Goal: Information Seeking & Learning: Check status

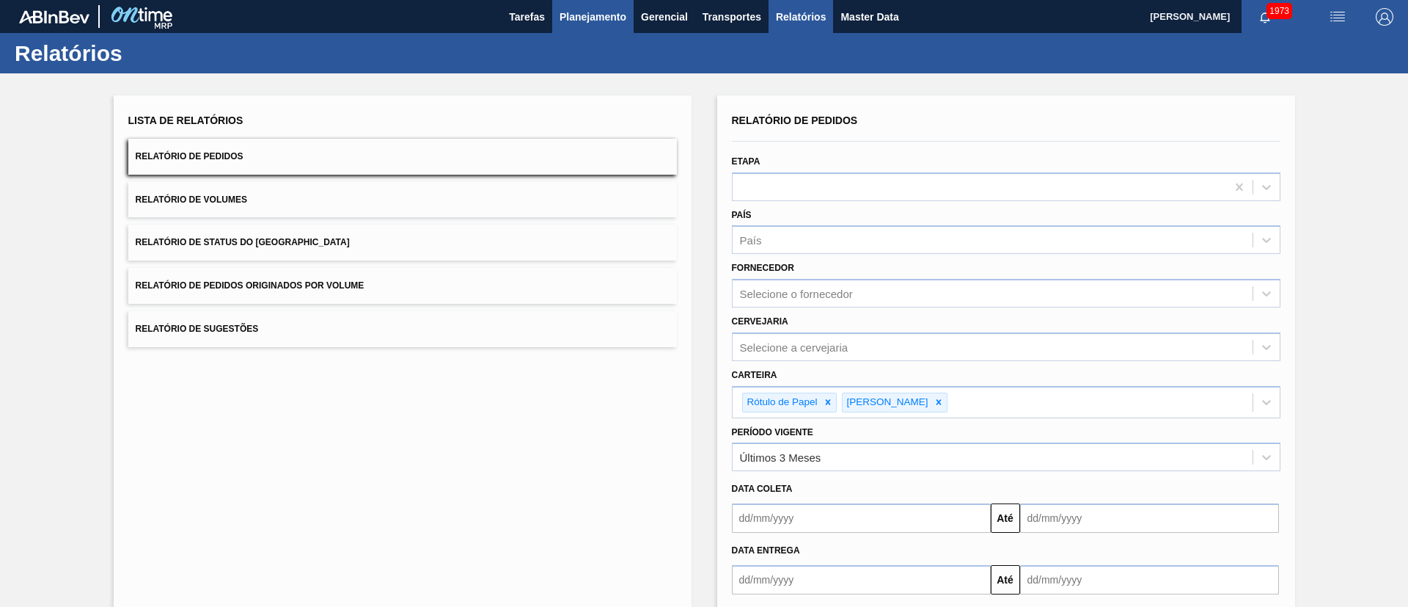
click at [602, 19] on span "Planejamento" at bounding box center [593, 17] width 67 height 18
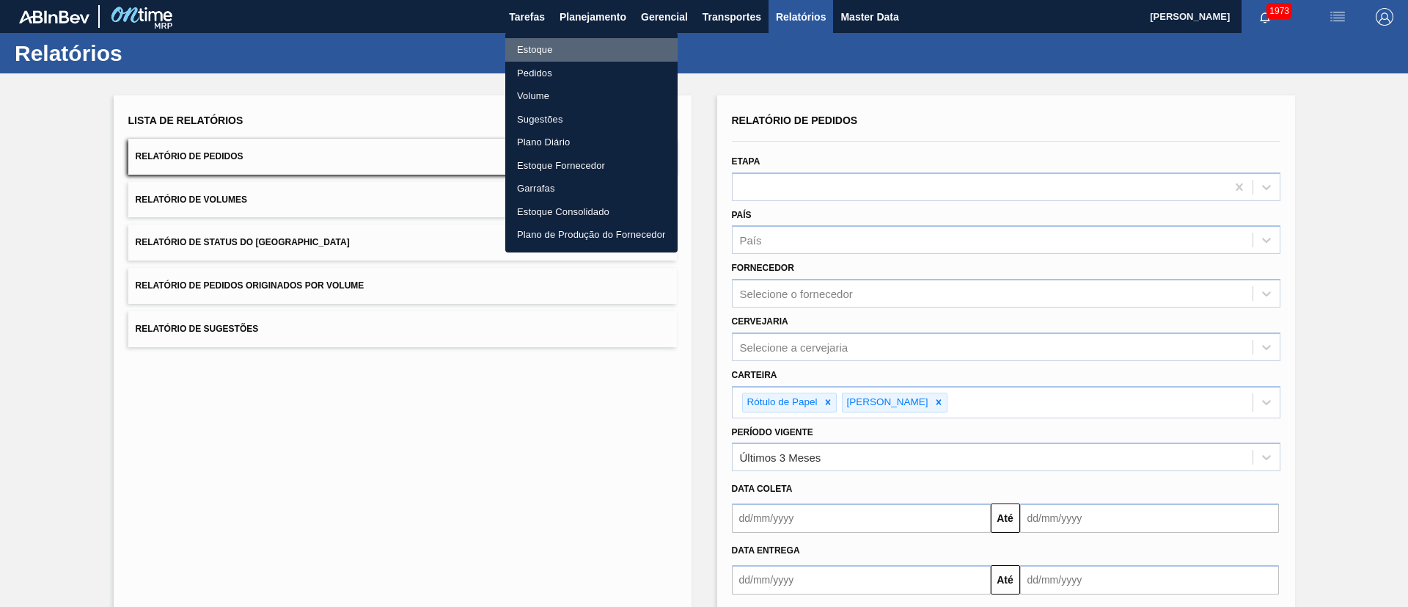
click at [541, 51] on li "Estoque" at bounding box center [591, 49] width 172 height 23
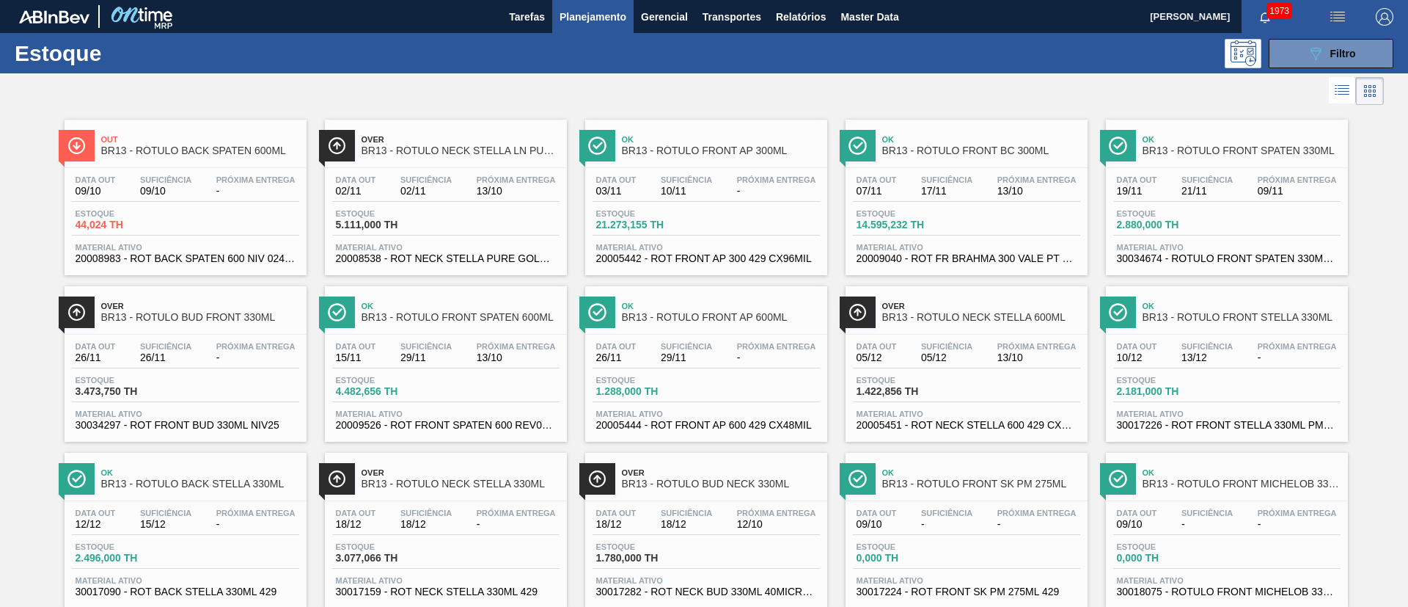
drag, startPoint x: 1333, startPoint y: 58, endPoint x: 1333, endPoint y: 81, distance: 22.7
click at [1334, 57] on span "Filtro" at bounding box center [1343, 54] width 26 height 12
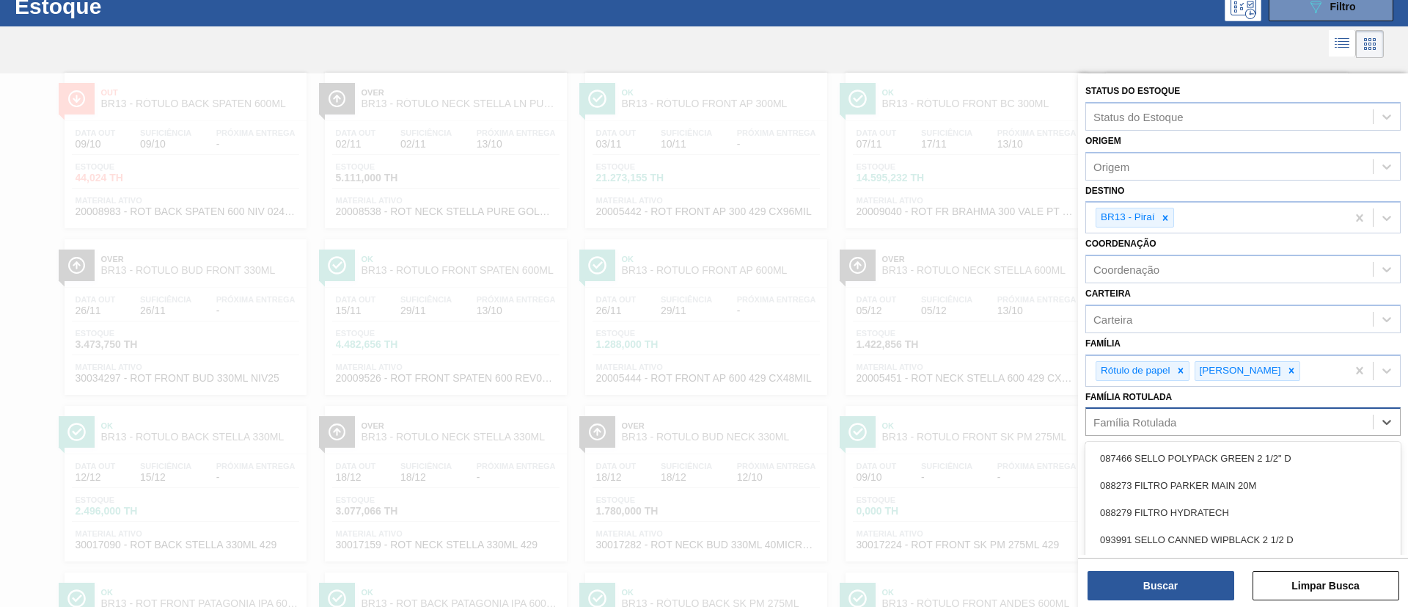
click at [1115, 416] on div "Família Rotulada" at bounding box center [1135, 422] width 83 height 12
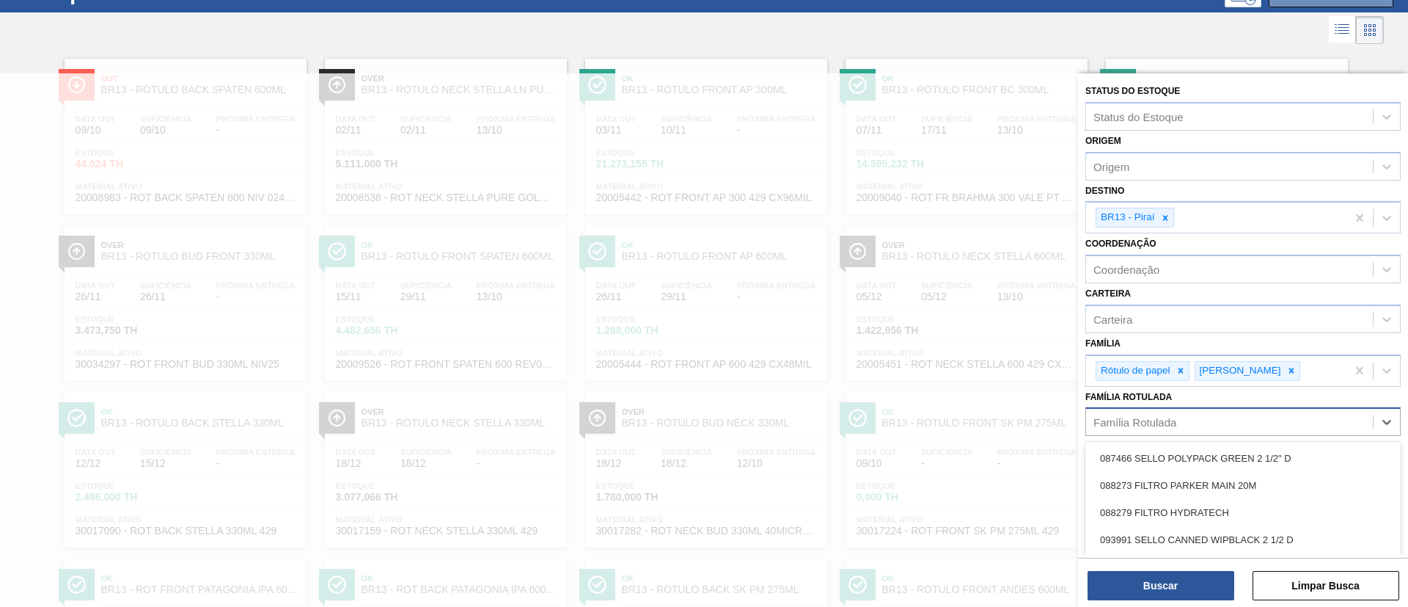
scroll to position [61, 0]
paste Rotulada "RÓTULO NECK STELLA 330ML"
type Rotulada "RÓTULO NECK STELLA 330ML"
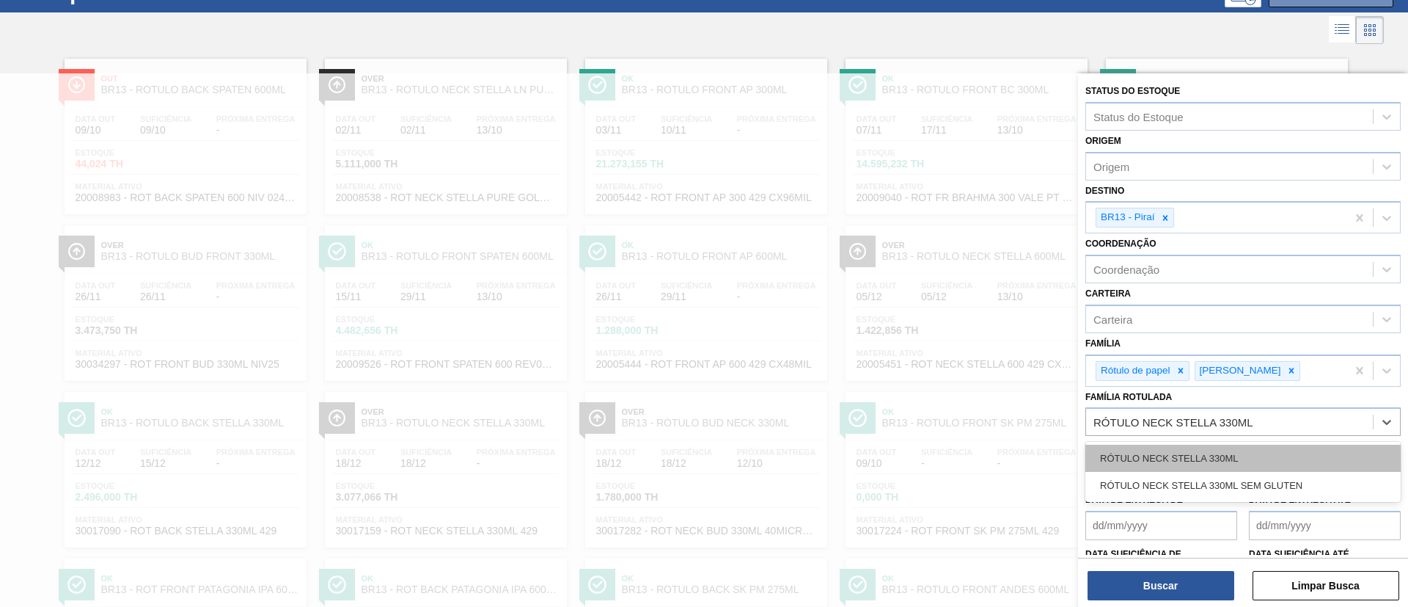
click at [1191, 451] on div "RÓTULO NECK STELLA 330ML" at bounding box center [1243, 457] width 315 height 27
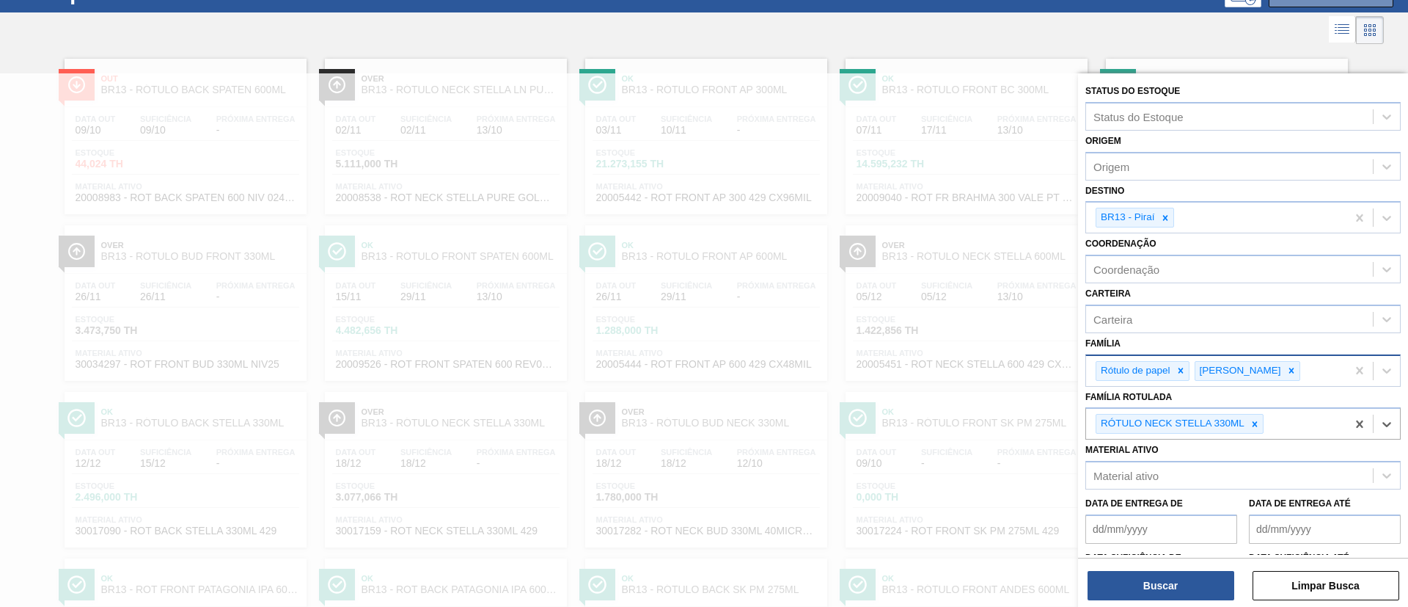
drag, startPoint x: 1165, startPoint y: 209, endPoint x: 1168, endPoint y: 379, distance: 170.2
click at [1165, 218] on div at bounding box center [1165, 217] width 16 height 18
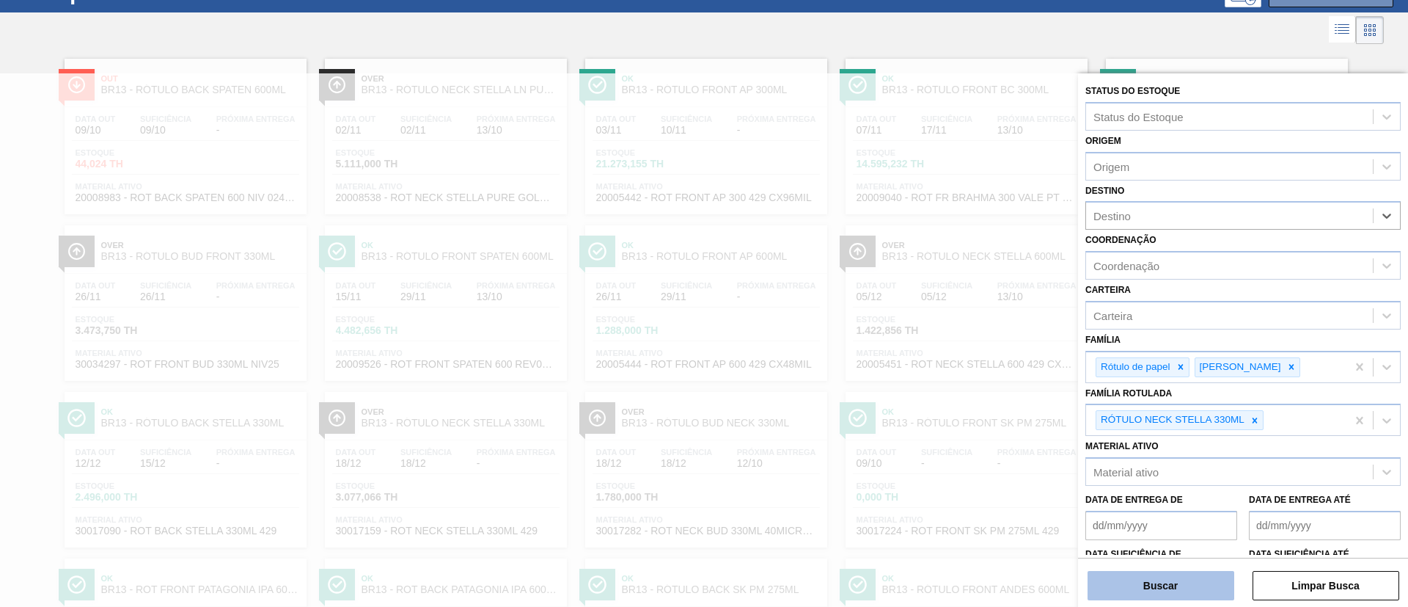
click at [1163, 576] on button "Buscar" at bounding box center [1161, 585] width 147 height 29
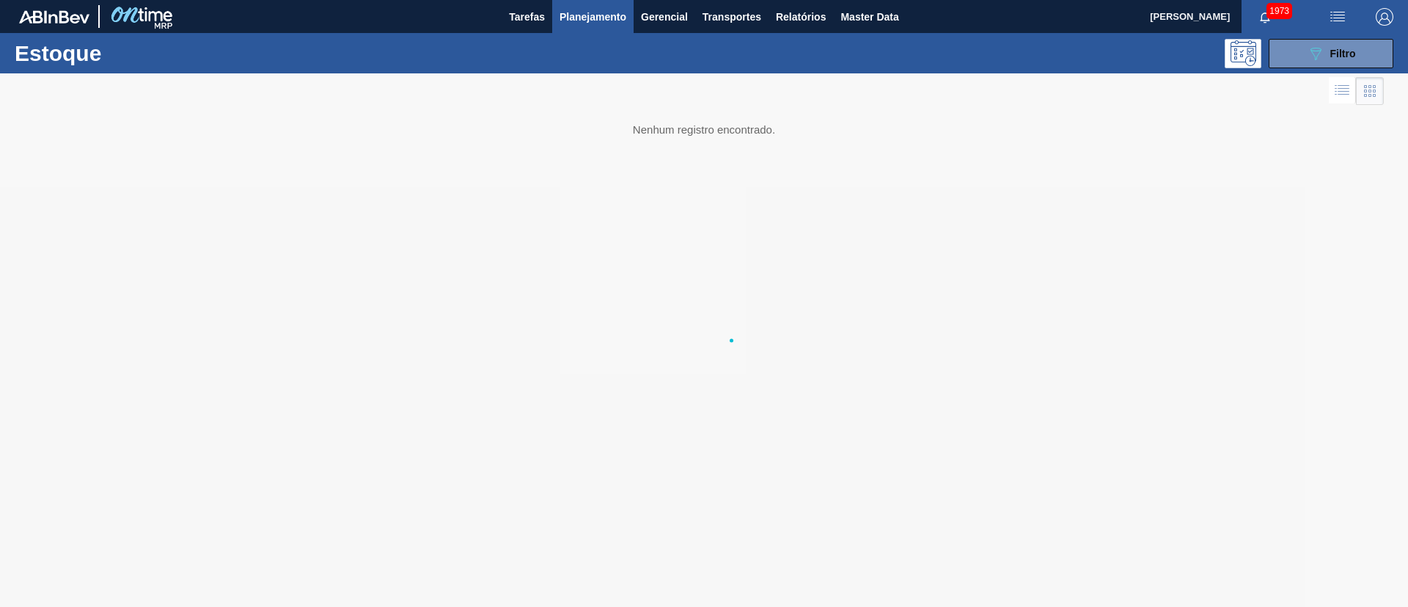
scroll to position [0, 0]
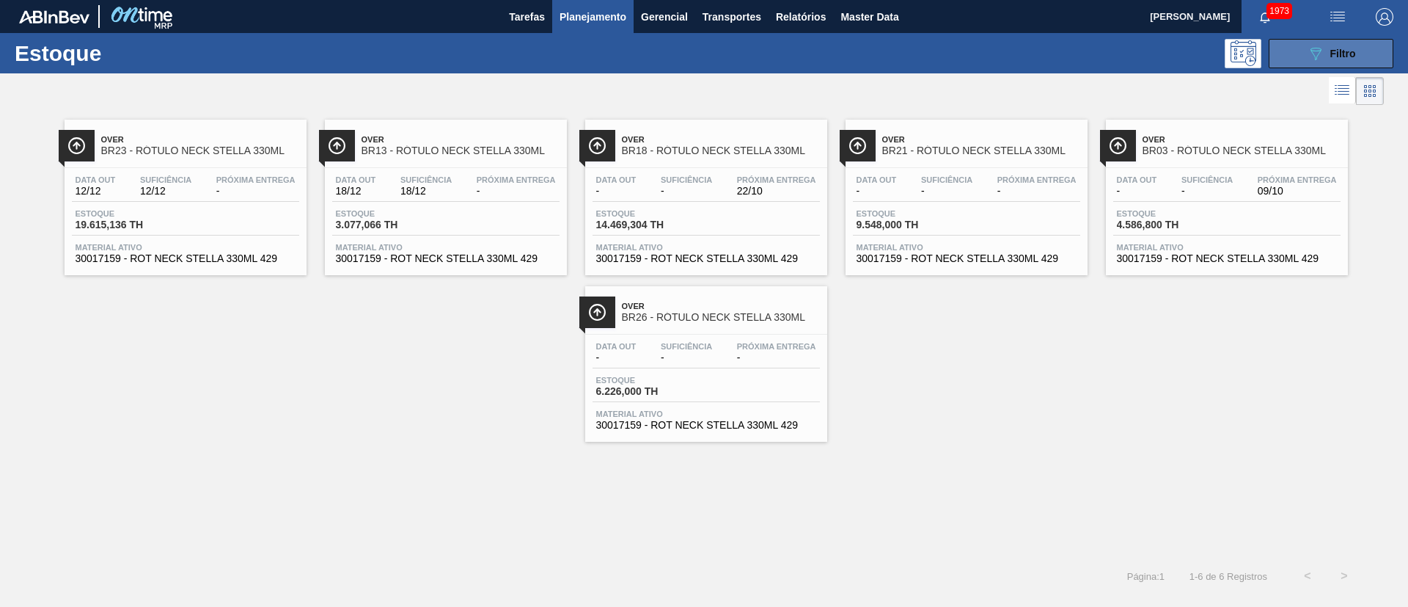
click at [1312, 49] on icon "089F7B8B-B2A5-4AFE-B5C0-19BA573D28AC" at bounding box center [1316, 54] width 18 height 18
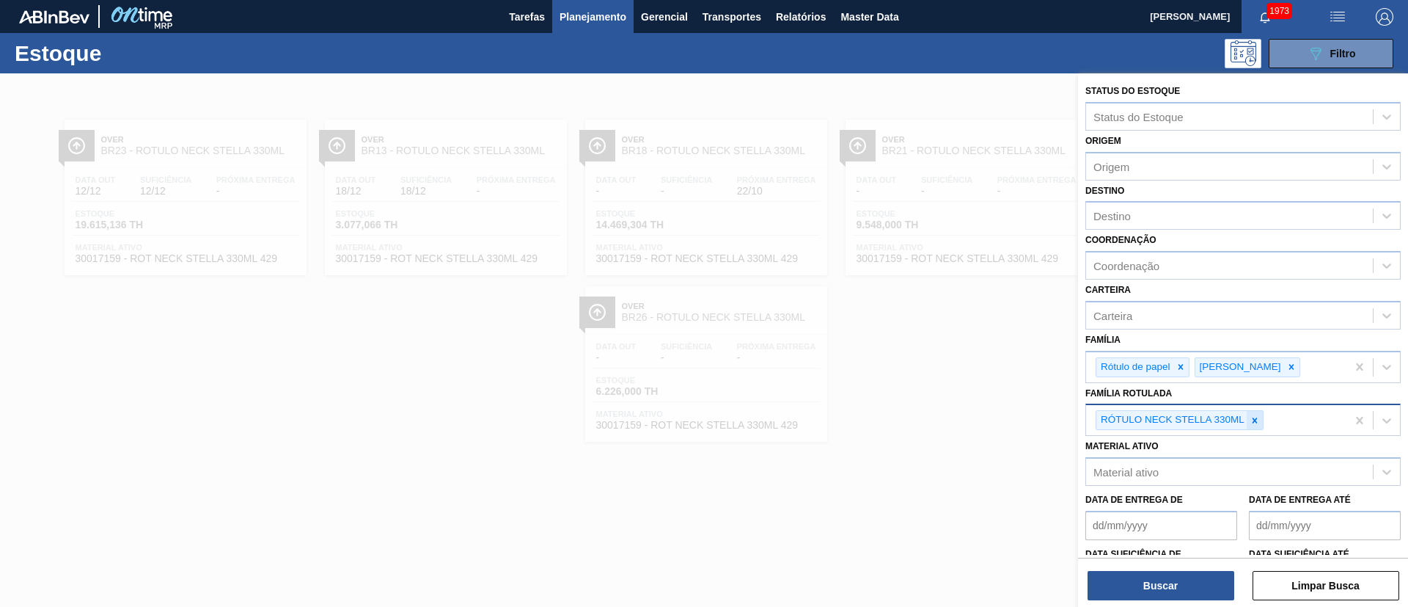
click at [1255, 425] on div at bounding box center [1255, 420] width 16 height 18
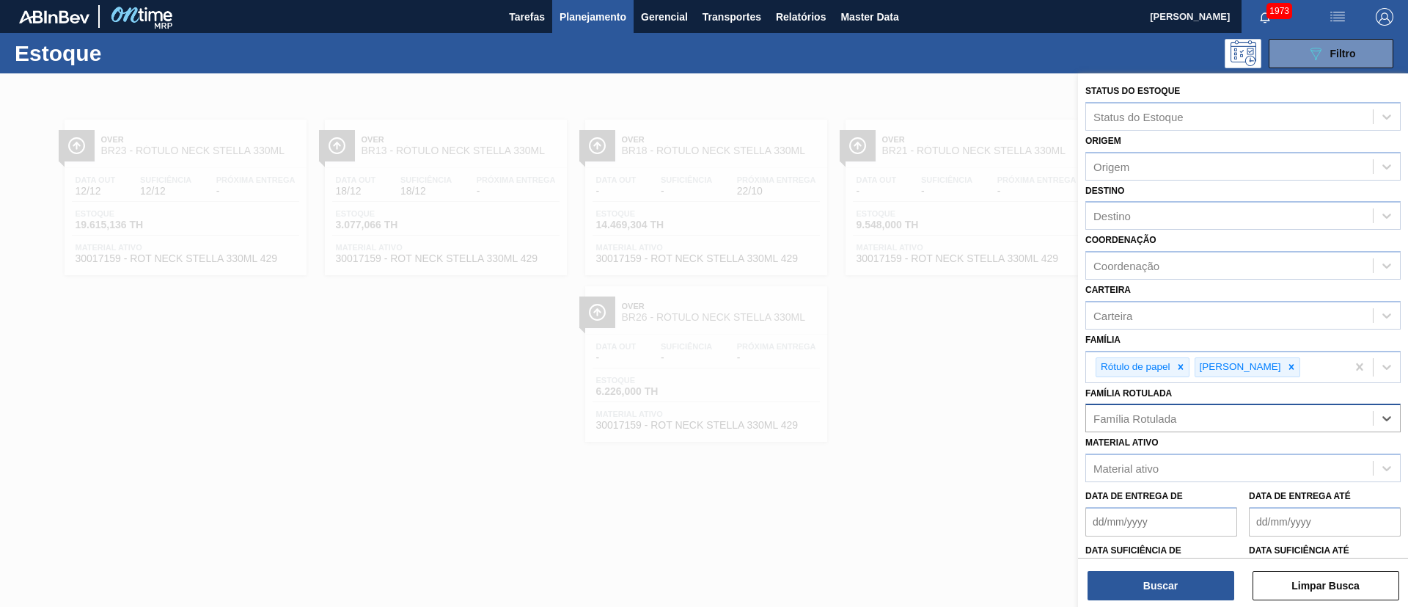
paste Rotulada "RÓTULO NECK BC DUPLO MALTE 1000ML"
type Rotulada "RÓTULO NECK BC DUPLO MALTE 1000ML"
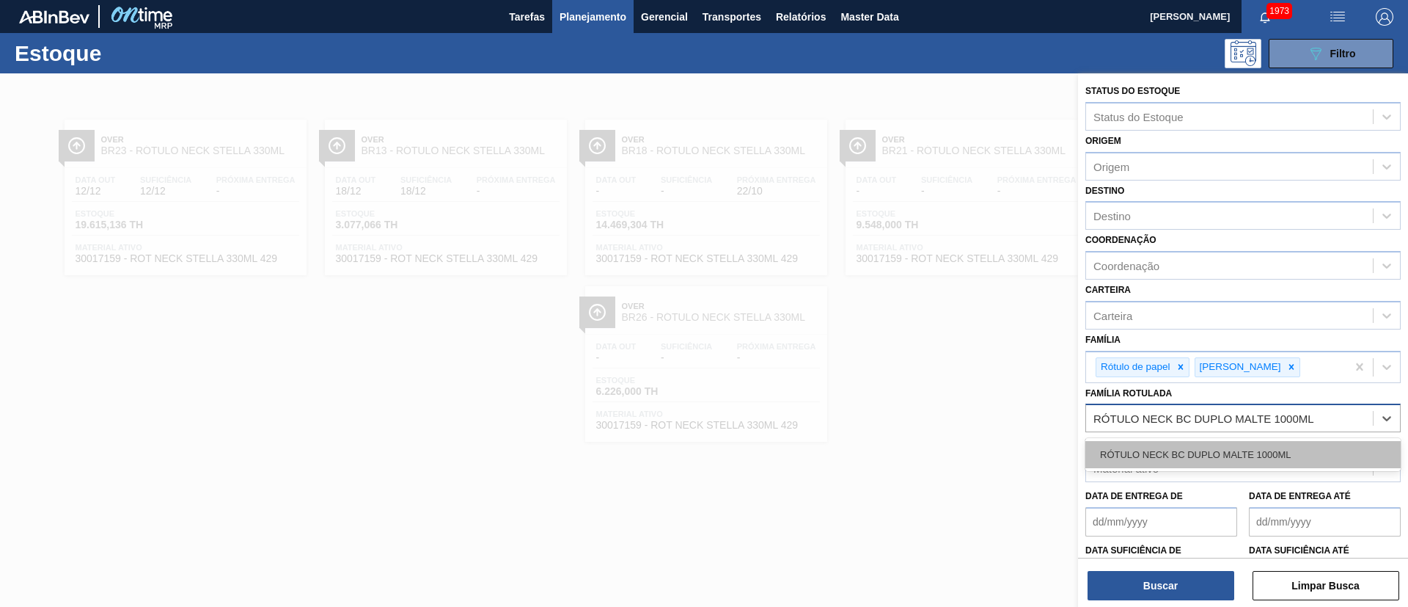
click at [1166, 453] on div "RÓTULO NECK BC DUPLO MALTE 1000ML" at bounding box center [1243, 454] width 315 height 27
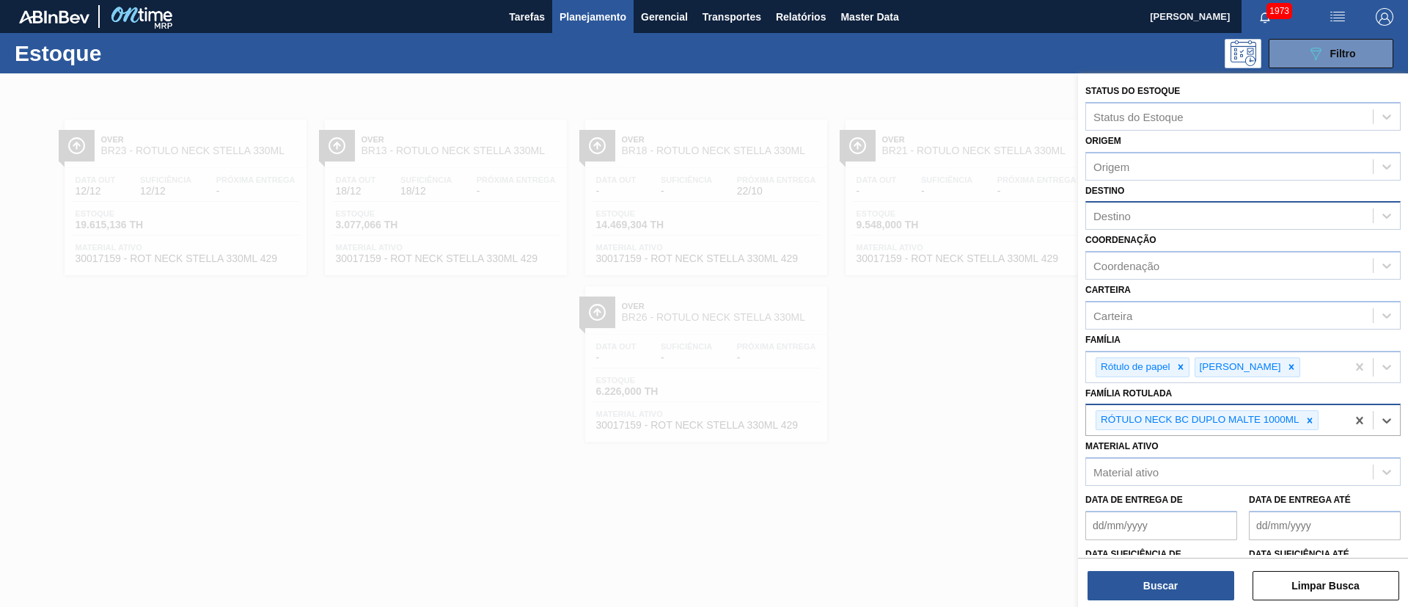
click at [1132, 209] on div "Destino" at bounding box center [1229, 215] width 287 height 21
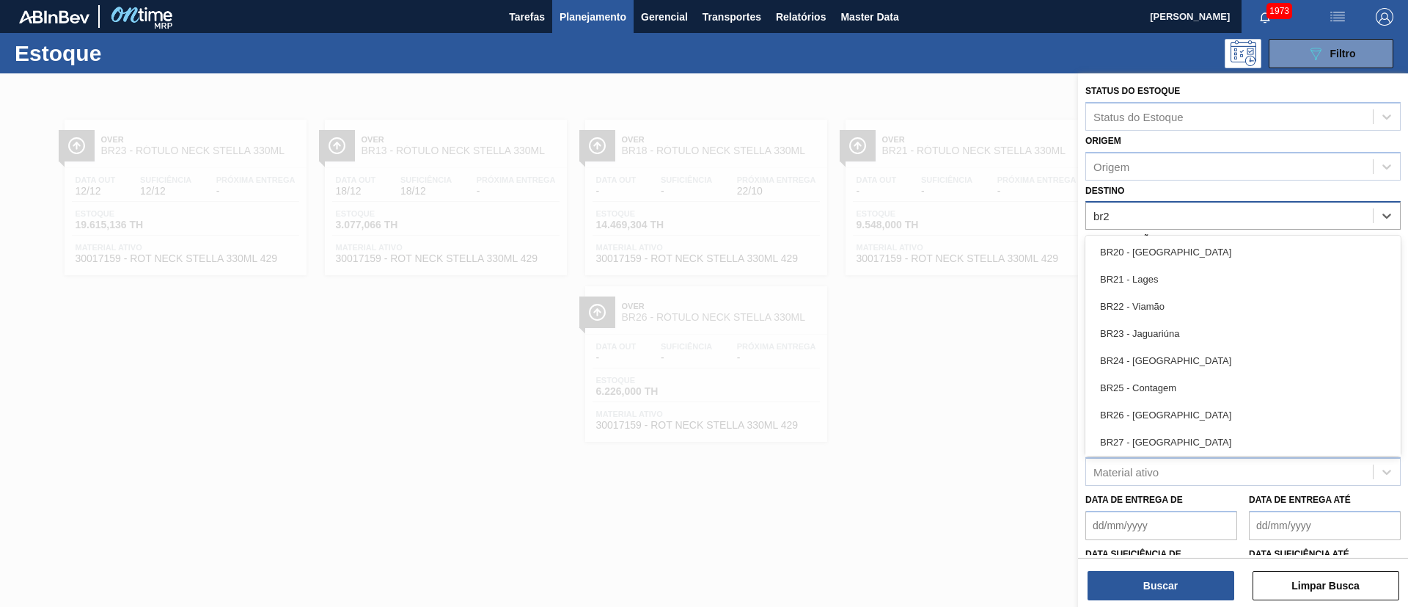
type input "br28"
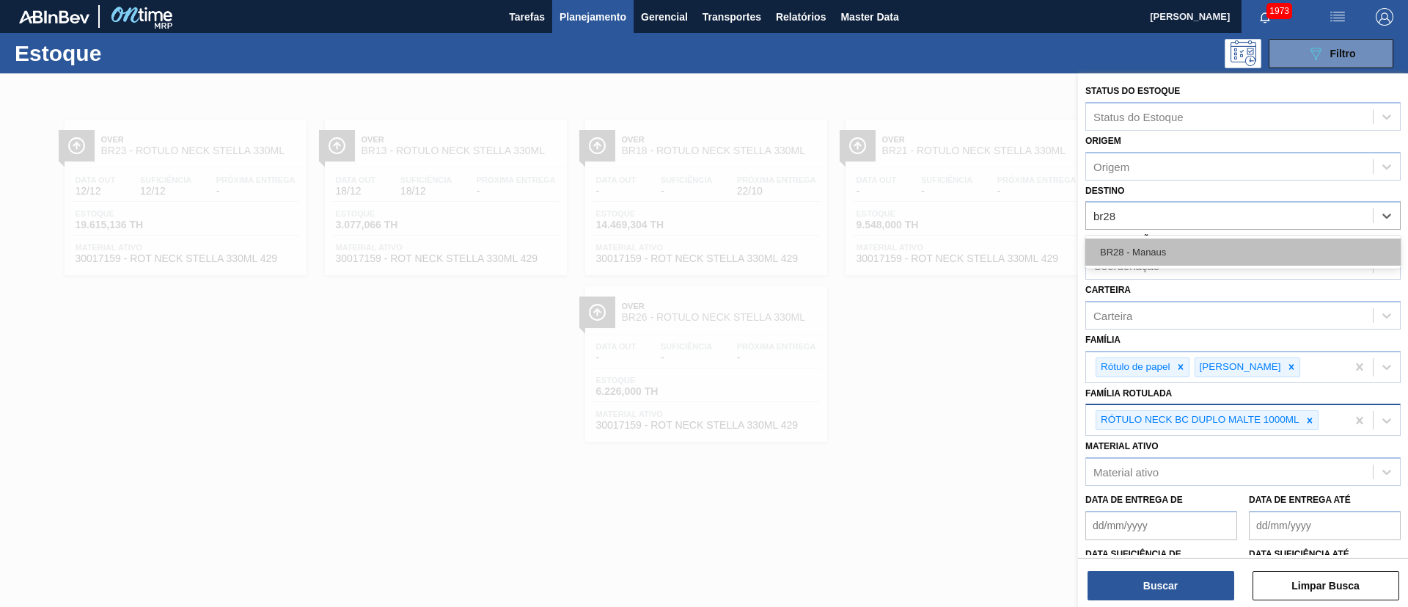
click at [1132, 246] on div "BR28 - Manaus" at bounding box center [1243, 251] width 315 height 27
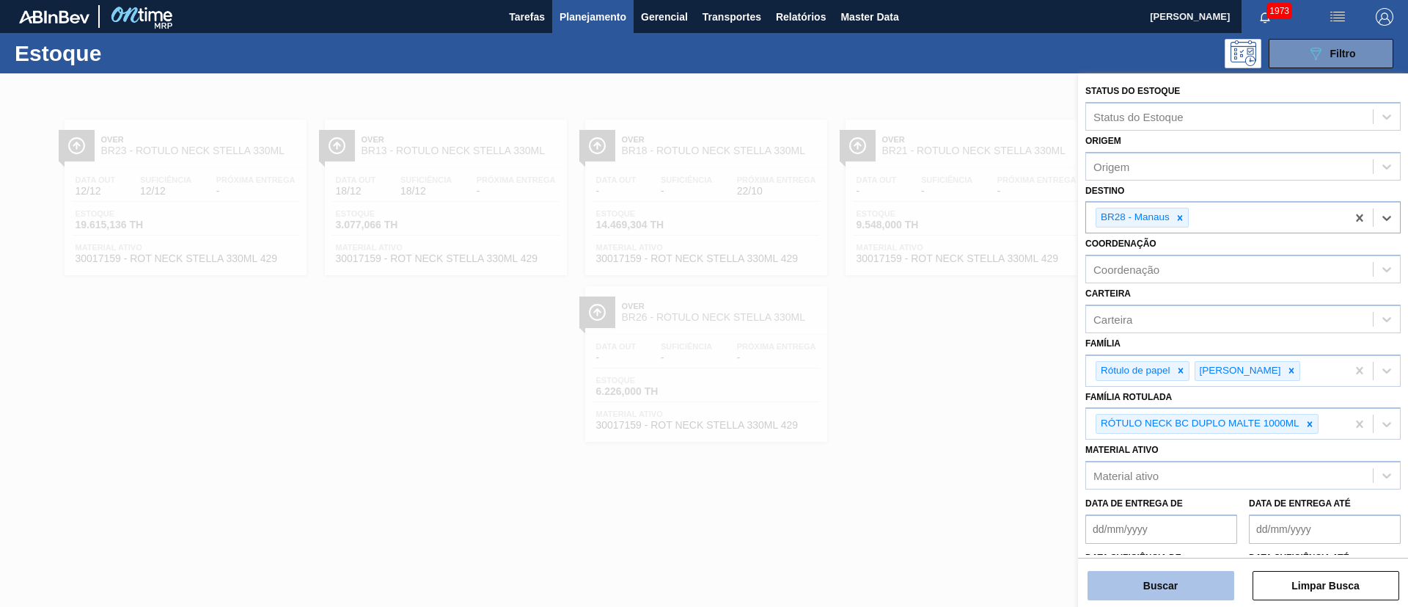
click at [1165, 577] on button "Buscar" at bounding box center [1161, 585] width 147 height 29
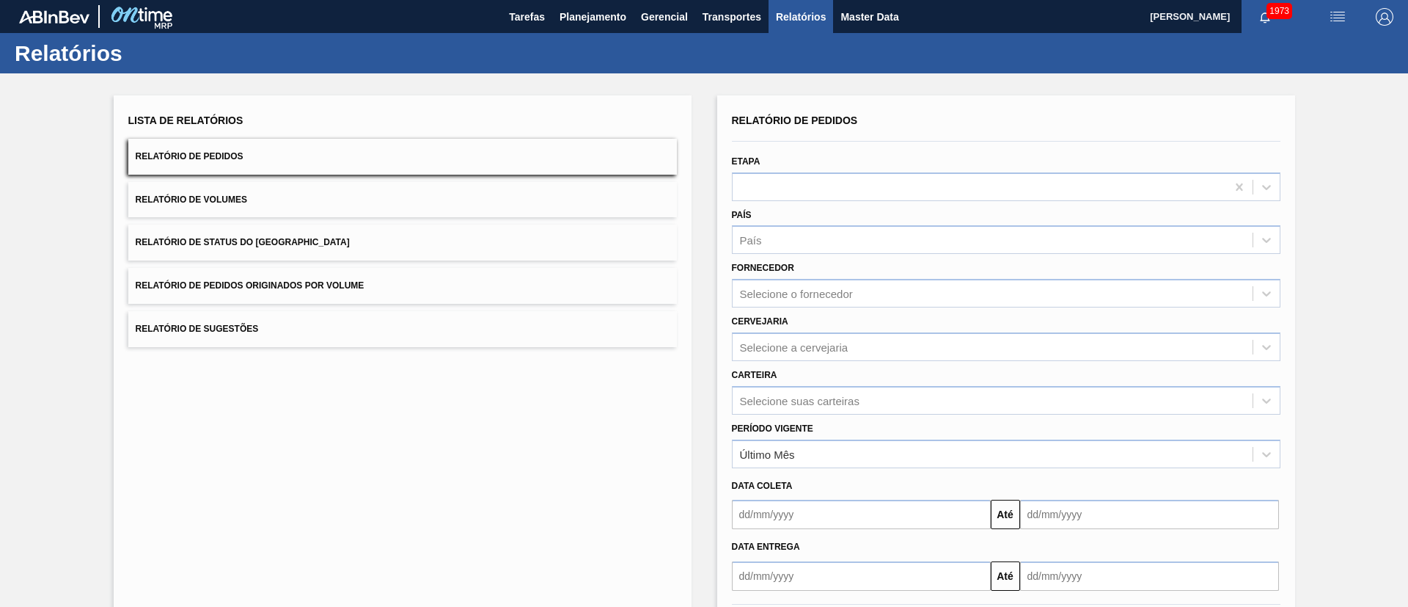
click at [292, 241] on span "Relatório de Status do [GEOGRAPHIC_DATA]" at bounding box center [243, 242] width 214 height 10
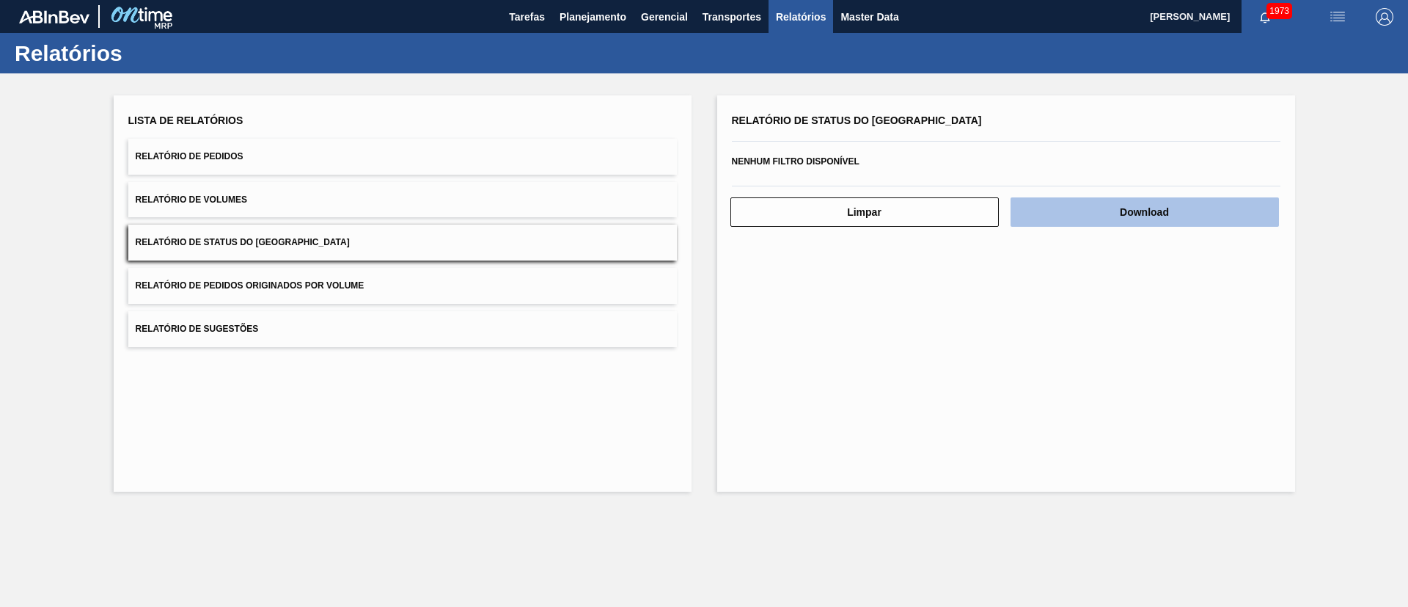
click at [1121, 207] on button "Download" at bounding box center [1145, 211] width 268 height 29
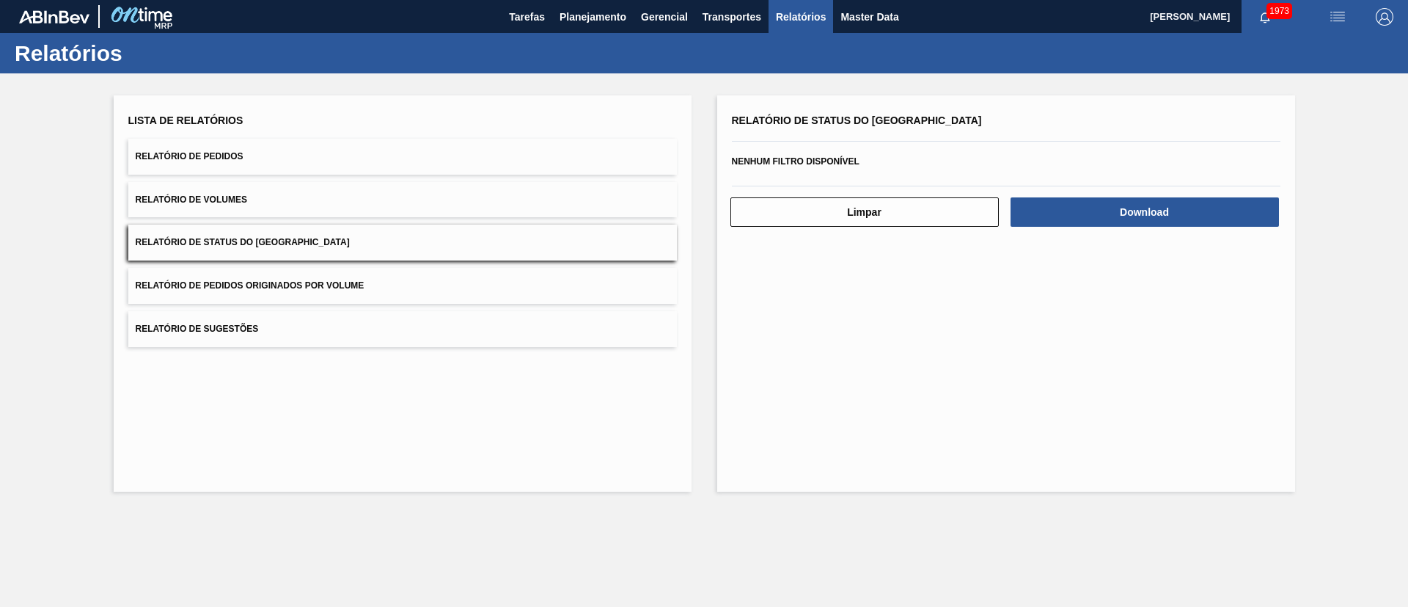
click at [224, 144] on button "Relatório de Pedidos" at bounding box center [402, 157] width 549 height 36
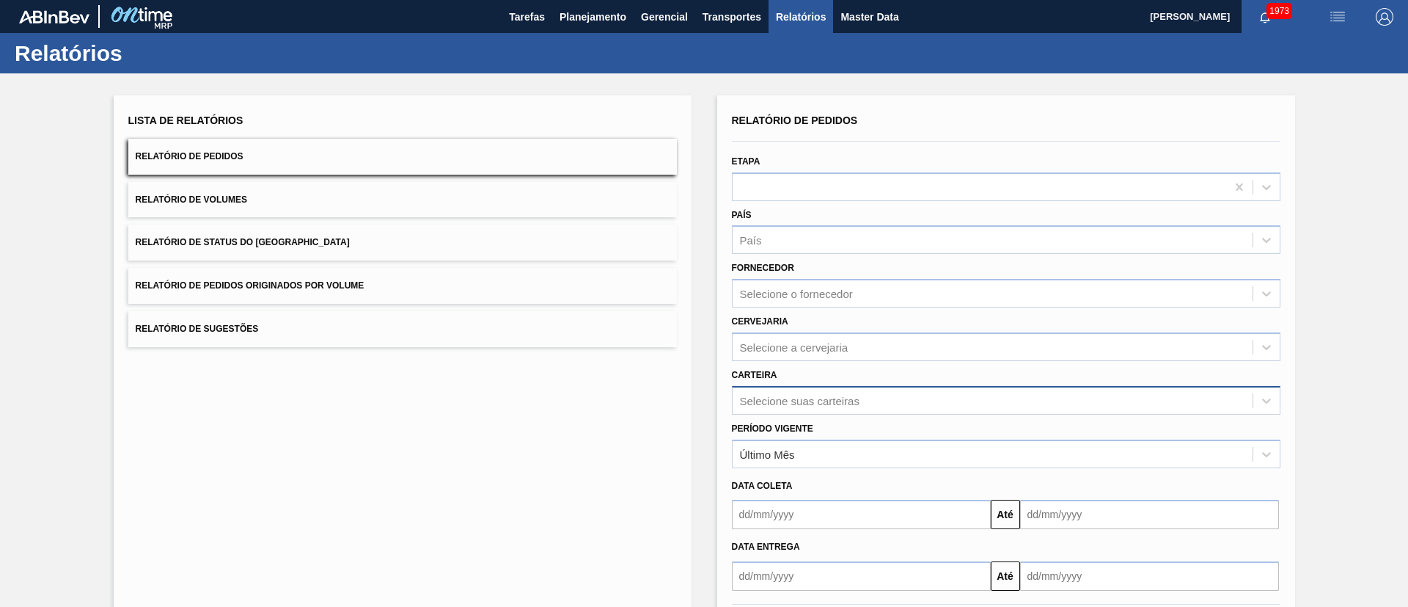
click at [787, 402] on div "Relatório de Pedidos Etapa País País Fornecedor Selecione o fornecedor Cervejar…" at bounding box center [1006, 350] width 549 height 480
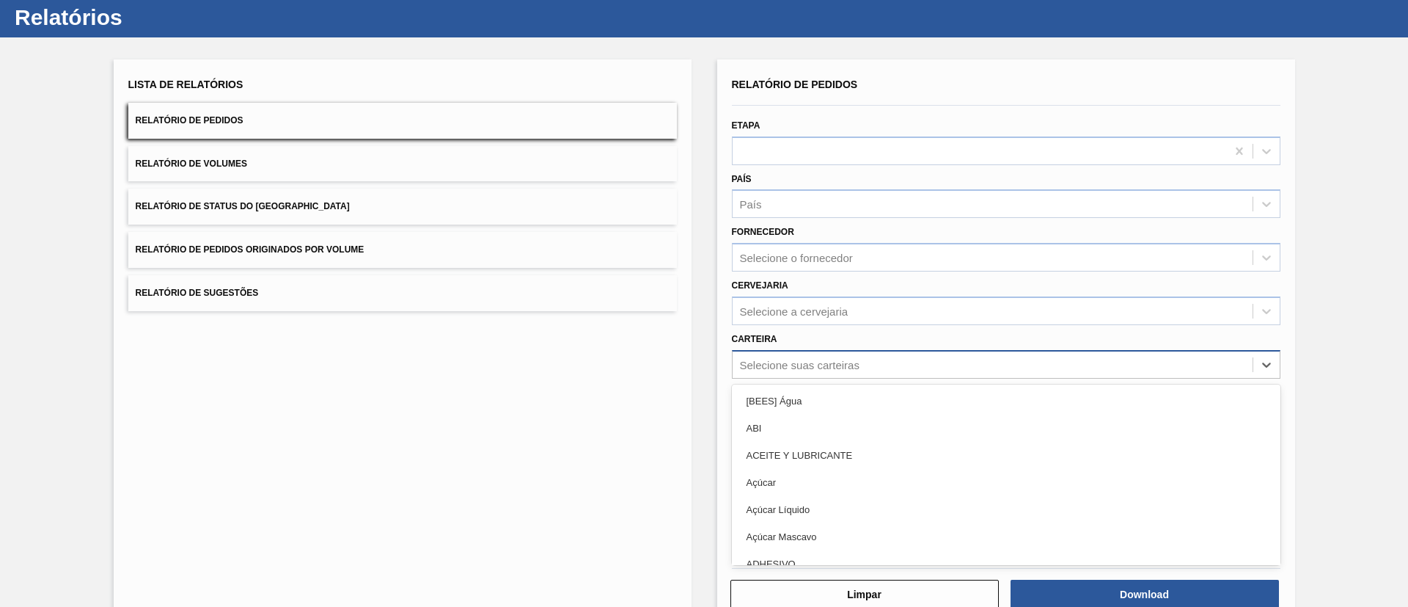
scroll to position [40, 0]
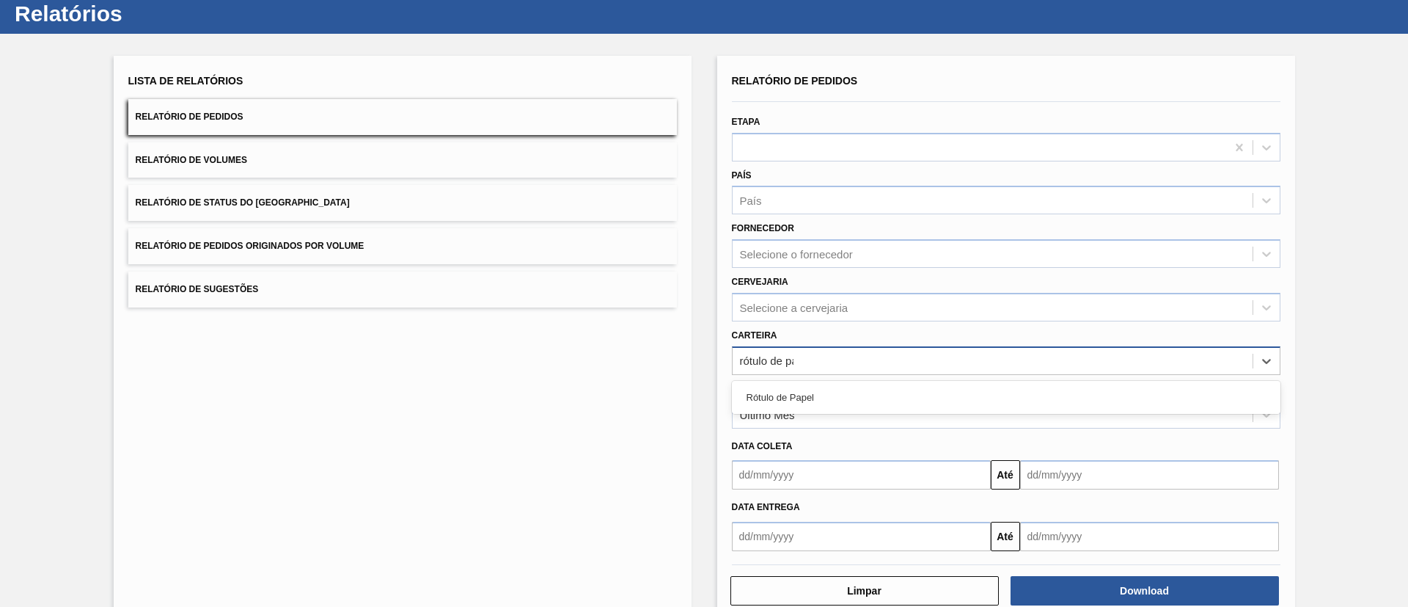
type input "rótulo de pap"
click at [787, 402] on div "Rótulo de Papel" at bounding box center [1006, 397] width 549 height 27
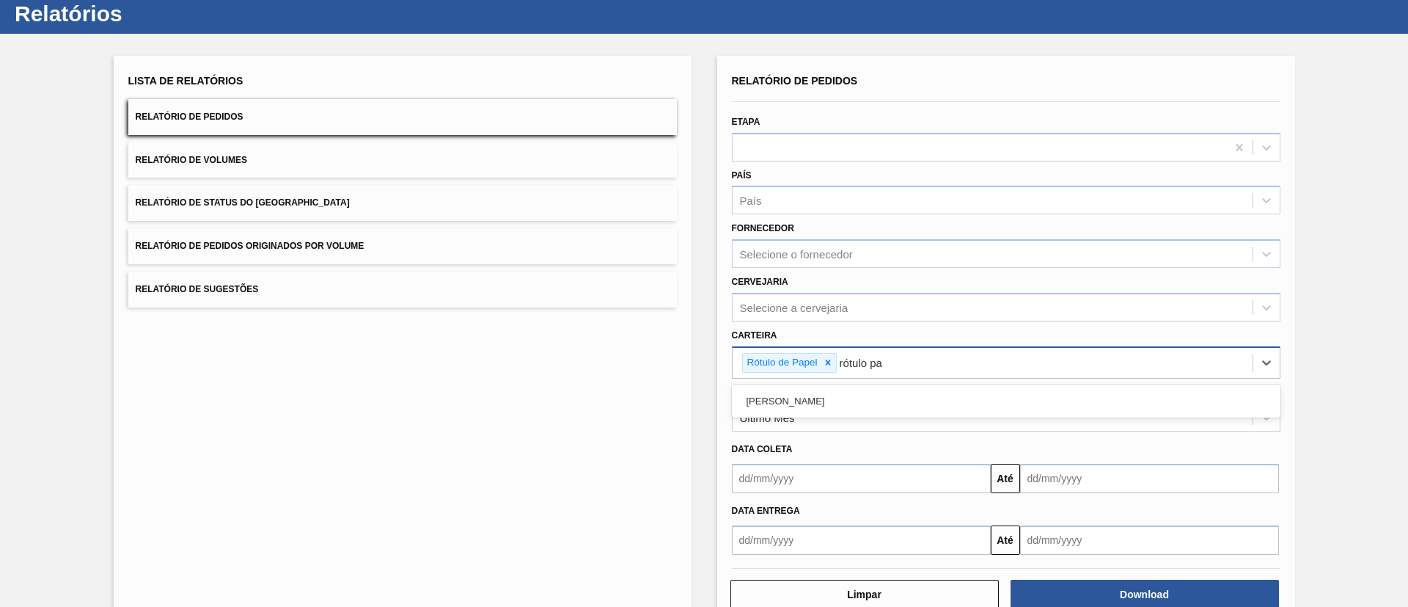
type input "rótulo pap"
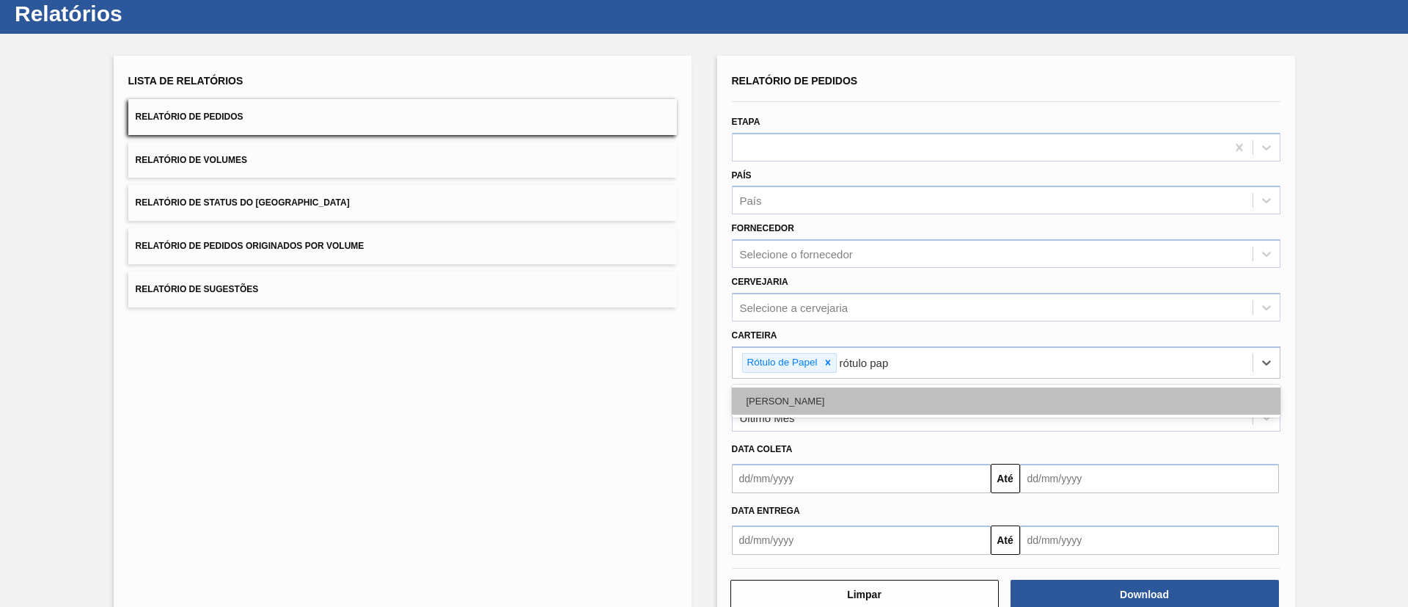
click at [816, 392] on div "Rótulo Papel" at bounding box center [1006, 400] width 549 height 27
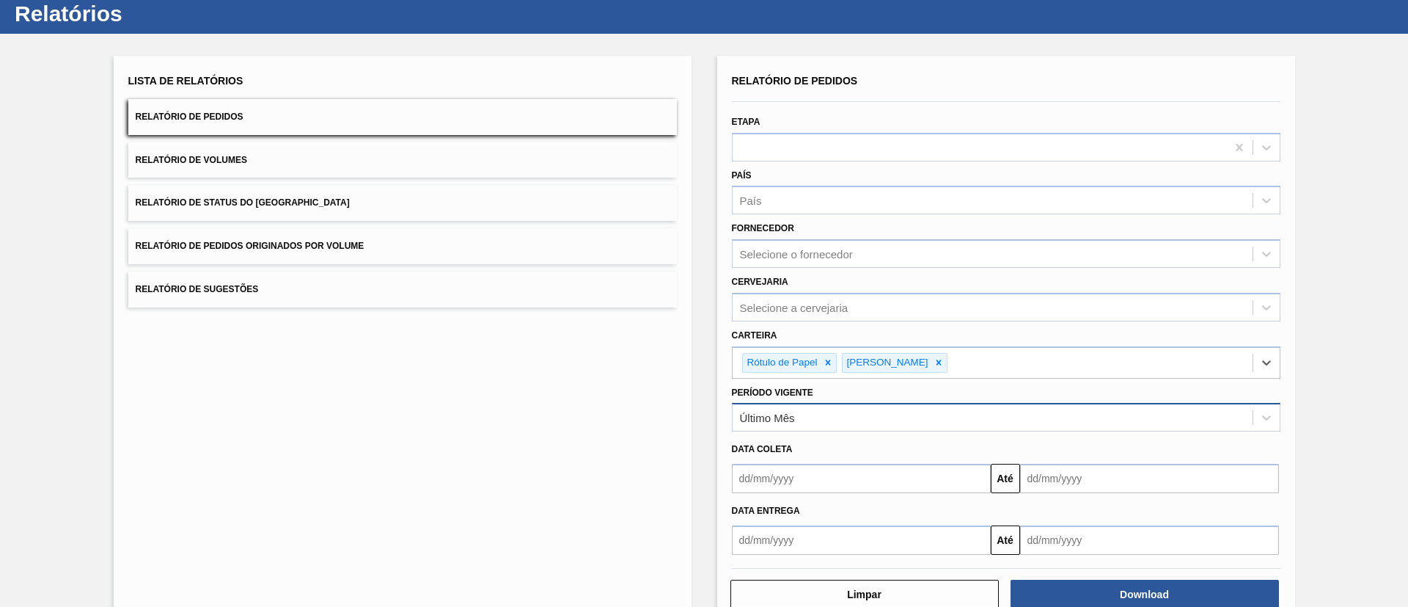
drag, startPoint x: 777, startPoint y: 413, endPoint x: 775, endPoint y: 425, distance: 12.1
click at [776, 413] on div "Último Mês" at bounding box center [767, 417] width 55 height 12
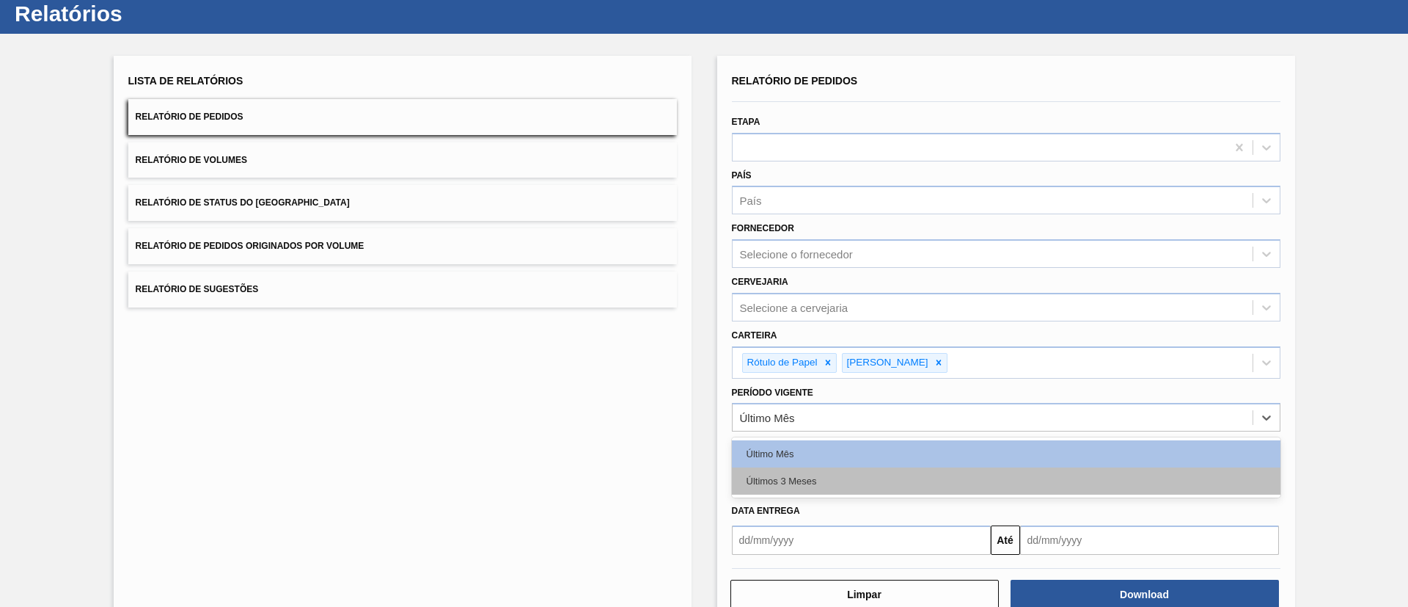
click at [775, 472] on div "Últimos 3 Meses" at bounding box center [1006, 480] width 549 height 27
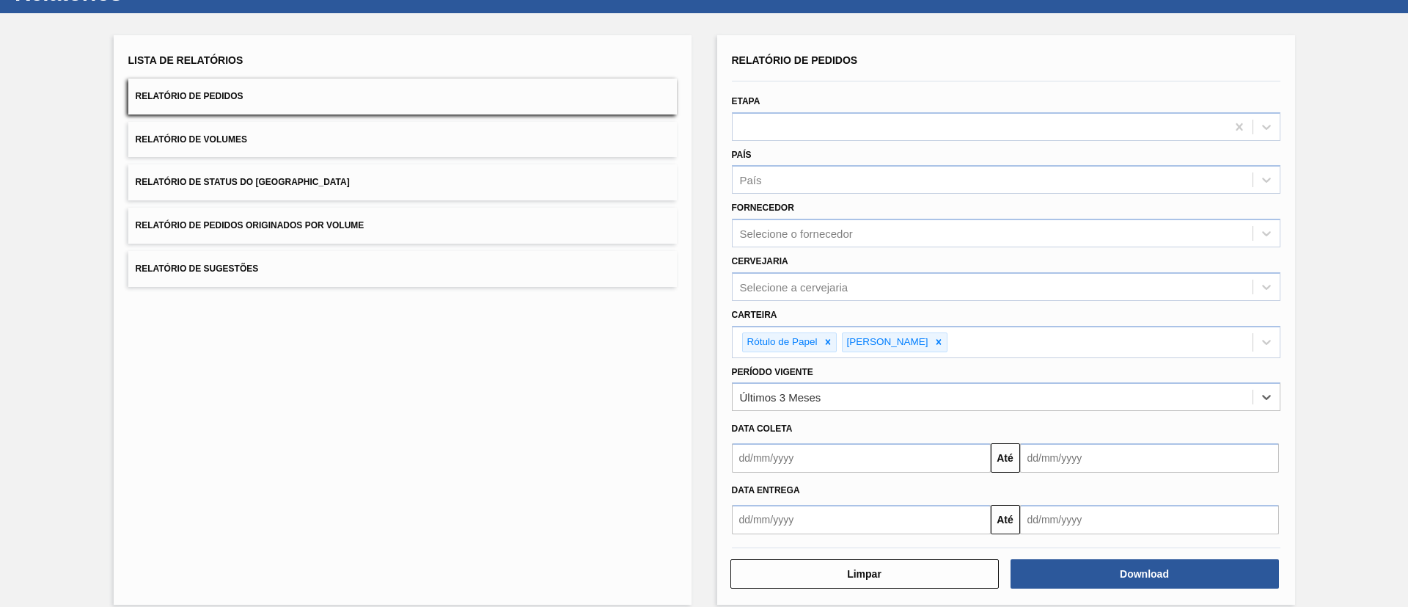
scroll to position [76, 0]
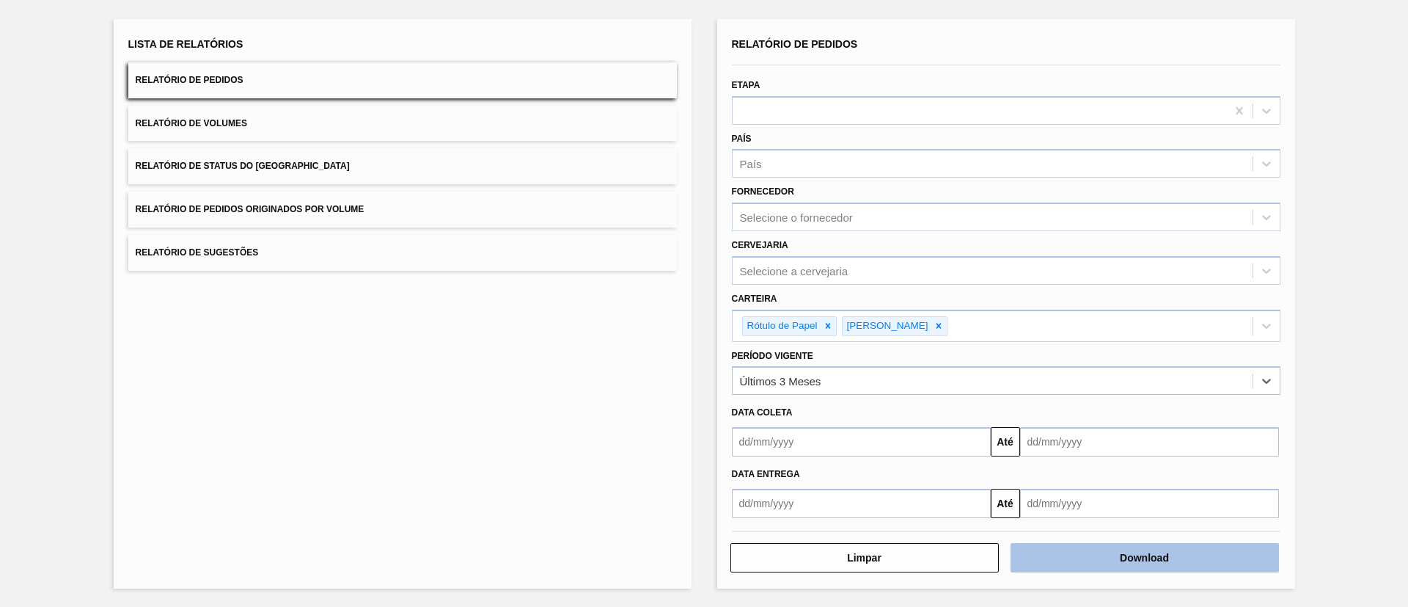
click at [1126, 545] on button "Download" at bounding box center [1145, 557] width 268 height 29
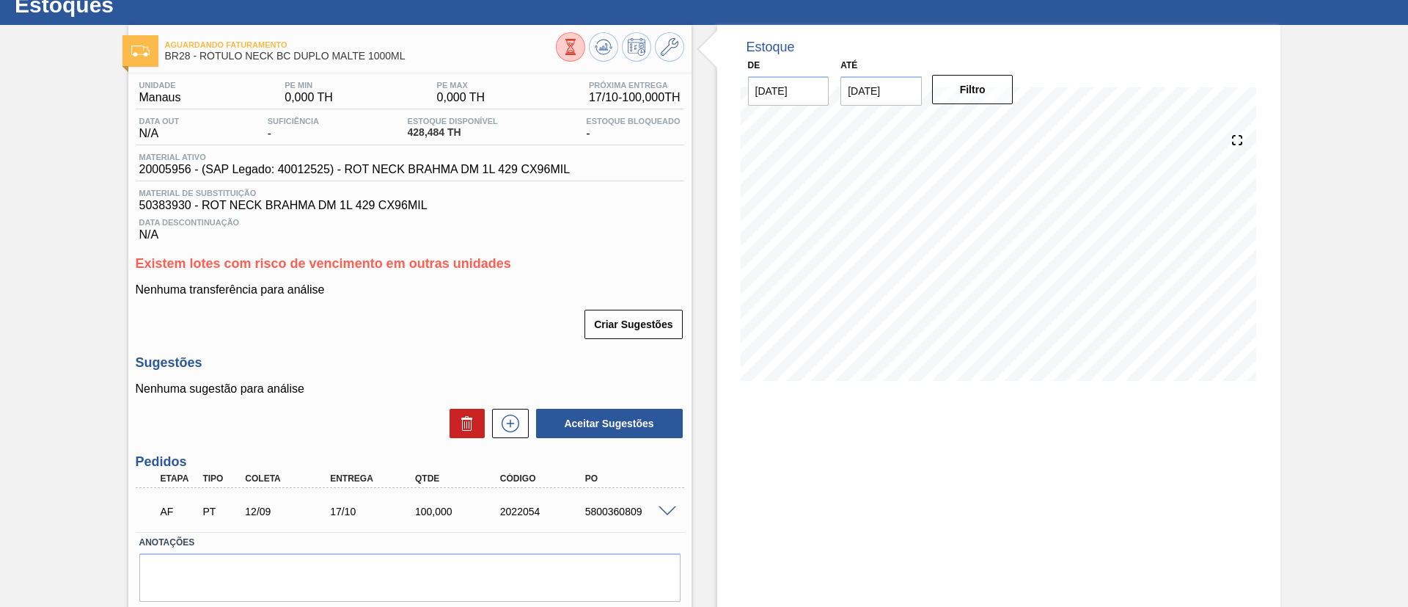
scroll to position [94, 0]
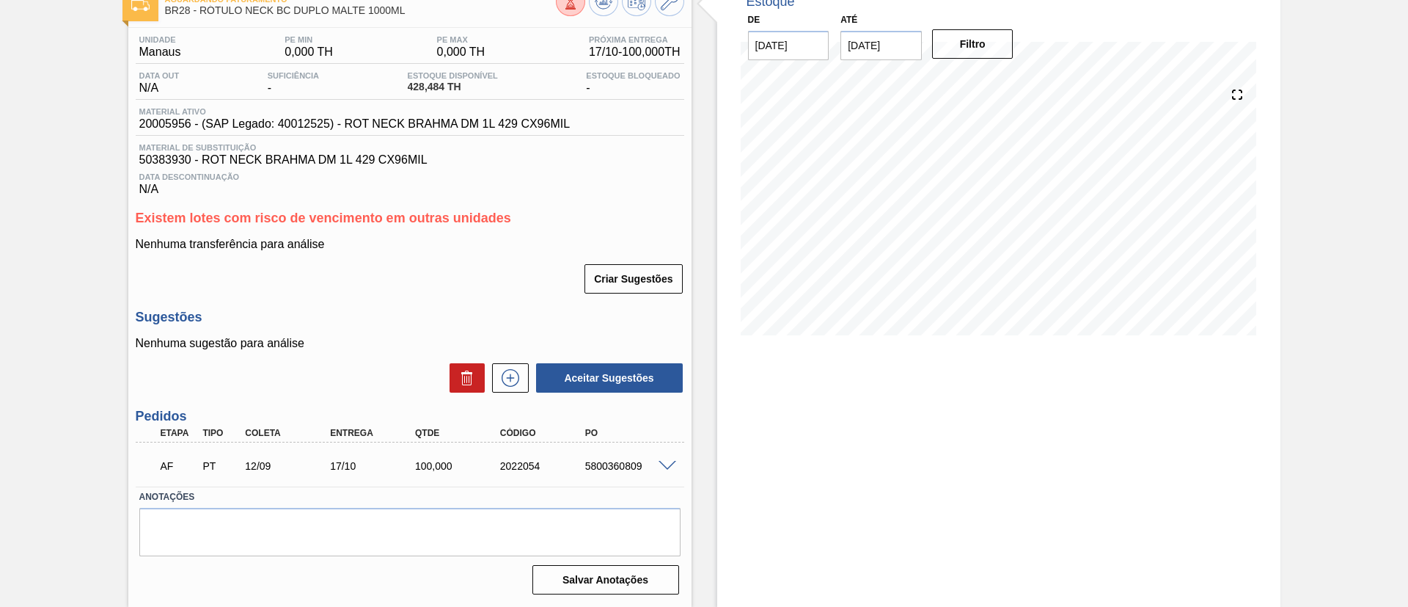
click at [617, 464] on div "5800360809" at bounding box center [629, 466] width 95 height 12
copy div "5800360809"
click at [285, 464] on div "12/09" at bounding box center [288, 466] width 95 height 12
drag, startPoint x: 175, startPoint y: 458, endPoint x: 142, endPoint y: 474, distance: 36.7
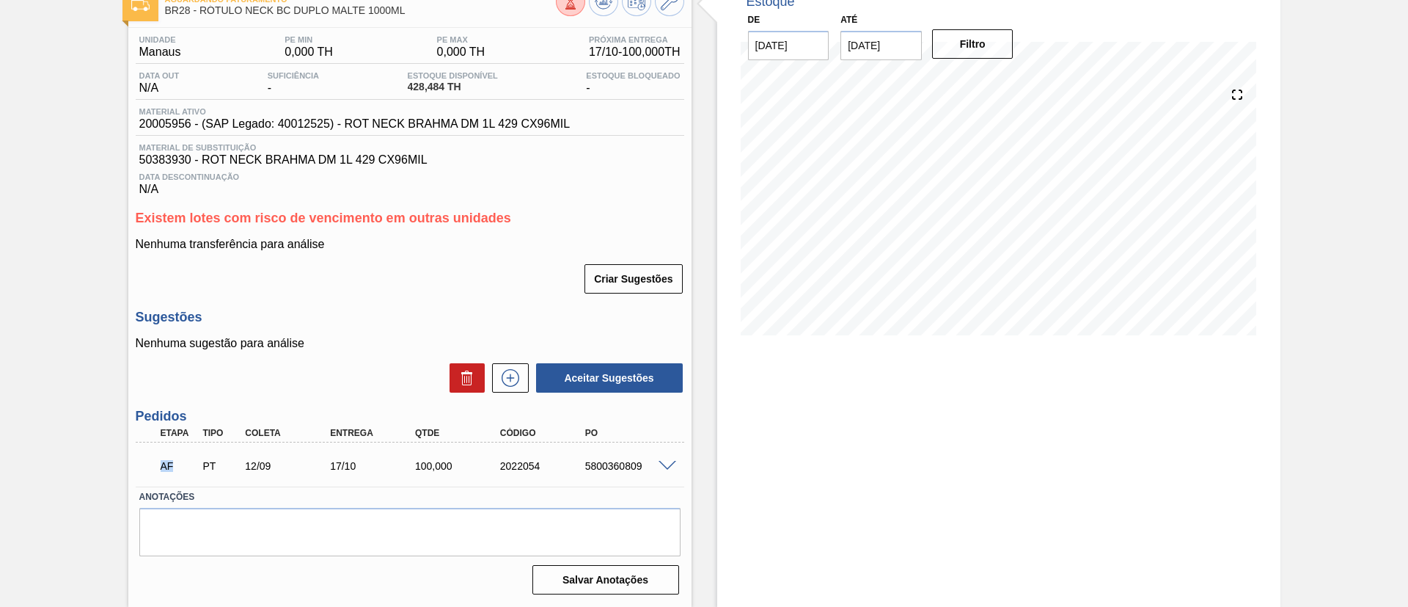
click at [142, 474] on div "AF PT 12/09 17/10 100,000 2022054 5800360809" at bounding box center [410, 464] width 549 height 37
click at [186, 454] on div "AF" at bounding box center [179, 466] width 44 height 32
